Goal: Task Accomplishment & Management: Manage account settings

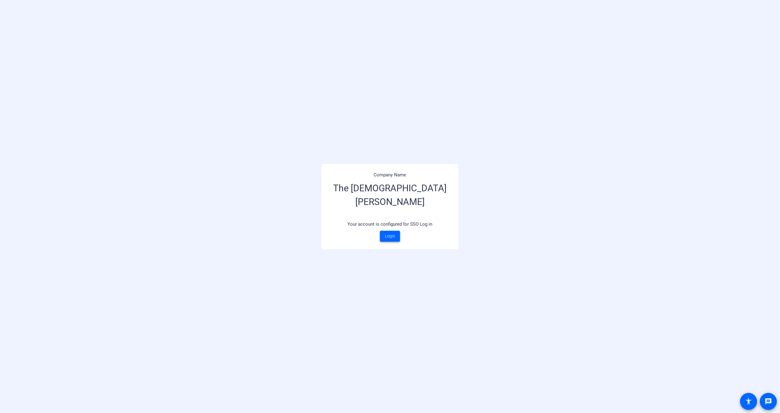
click at [389, 236] on span "Login" at bounding box center [390, 236] width 10 height 6
click at [390, 237] on span "Login" at bounding box center [390, 236] width 10 height 6
click at [391, 237] on span "Login" at bounding box center [390, 236] width 10 height 6
click at [388, 235] on span "Login" at bounding box center [390, 236] width 10 height 6
